Goal: Task Accomplishment & Management: Manage account settings

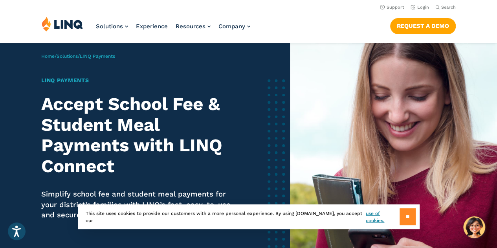
click at [415, 217] on input "**" at bounding box center [407, 216] width 16 height 17
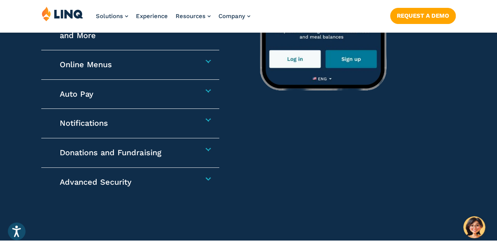
scroll to position [1279, 0]
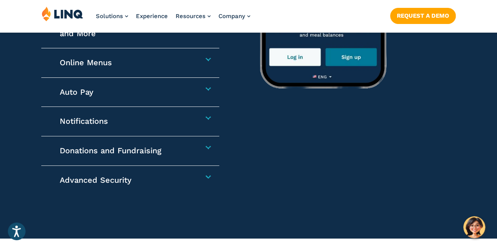
click at [195, 90] on h4 "Auto Pay" at bounding box center [127, 92] width 135 height 10
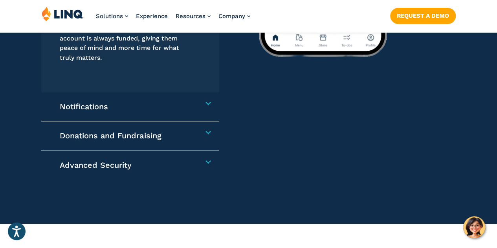
scroll to position [1314, 0]
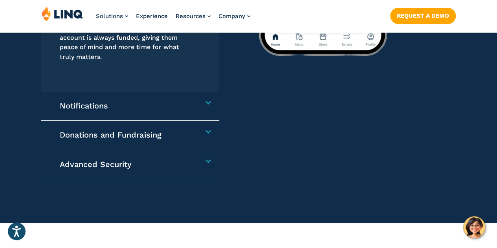
click at [195, 103] on h4 "Notifications" at bounding box center [127, 106] width 135 height 10
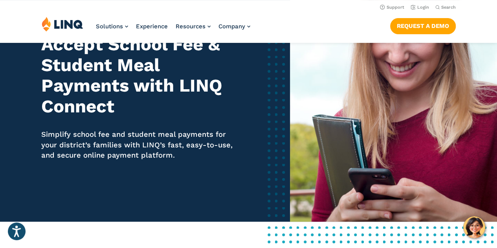
scroll to position [0, 0]
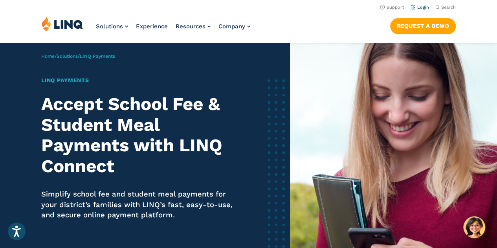
click at [419, 7] on link "Login" at bounding box center [419, 7] width 18 height 5
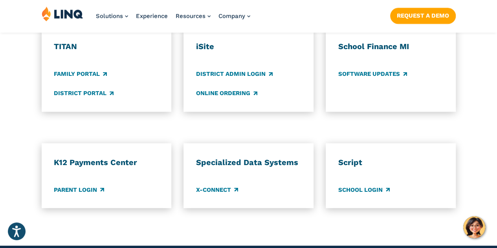
scroll to position [633, 0]
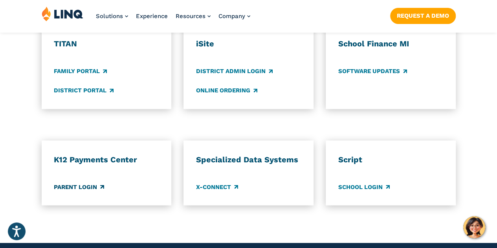
click at [93, 182] on link "Parent Login" at bounding box center [79, 186] width 50 height 9
